Goal: Task Accomplishment & Management: Manage account settings

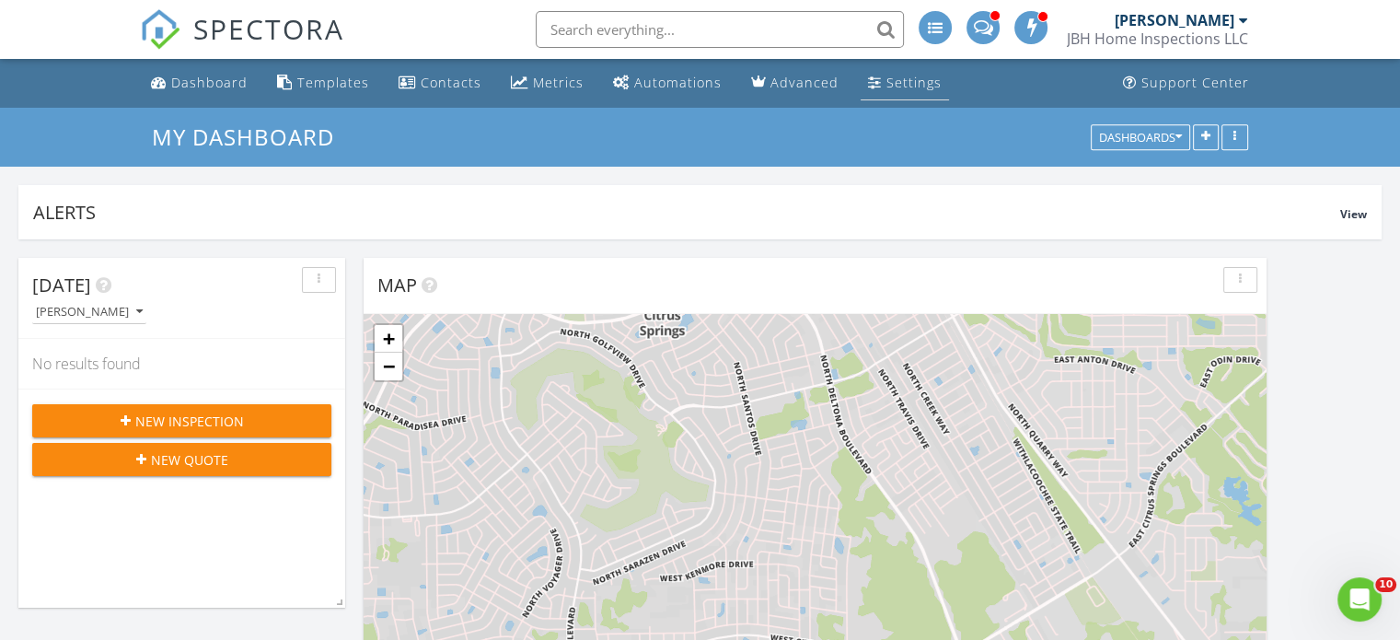
click at [913, 84] on div "Settings" at bounding box center [913, 82] width 55 height 17
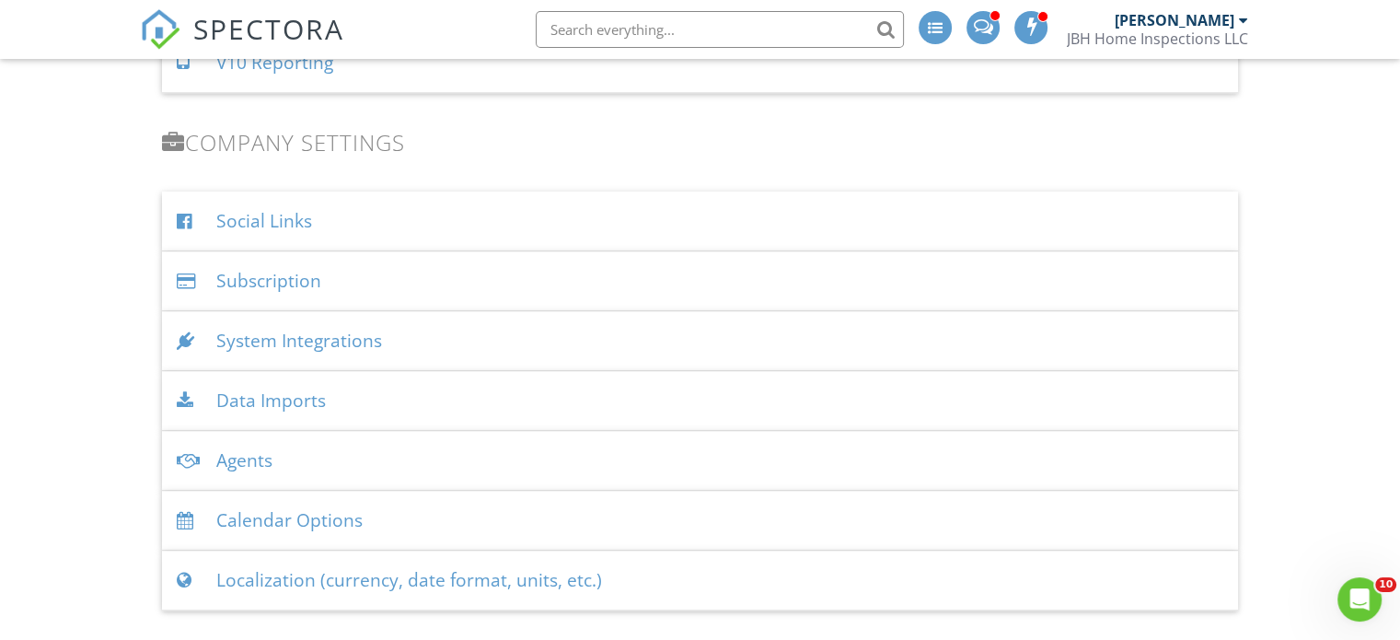
scroll to position [2028, 0]
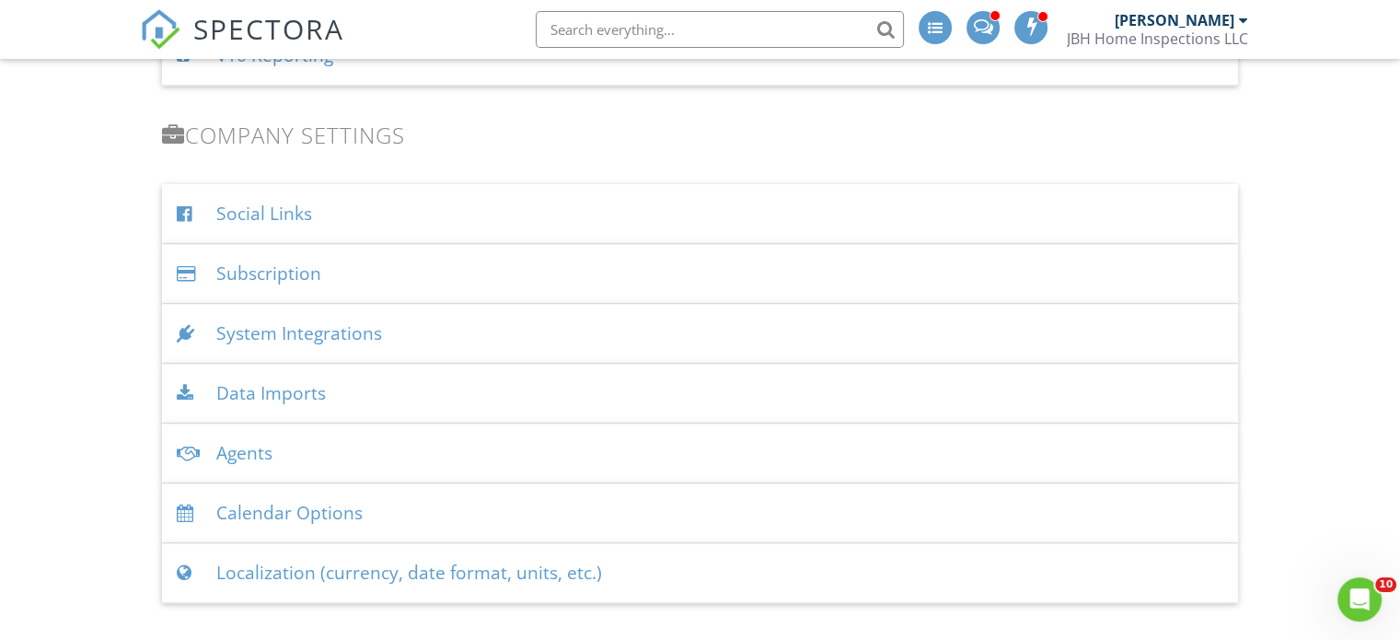
click at [309, 338] on div "System Integrations" at bounding box center [700, 334] width 1076 height 60
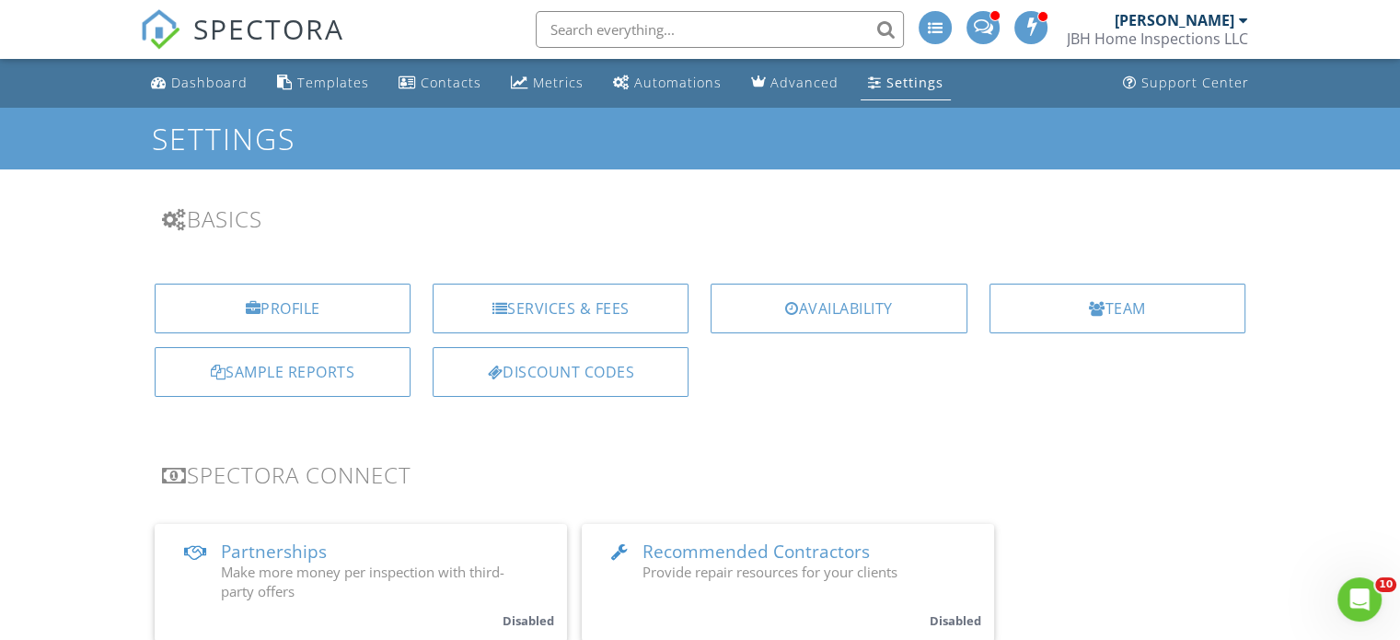
drag, startPoint x: 431, startPoint y: 76, endPoint x: 455, endPoint y: 110, distance: 40.9
click at [432, 77] on div "Contacts" at bounding box center [451, 82] width 61 height 17
